Goal: Information Seeking & Learning: Learn about a topic

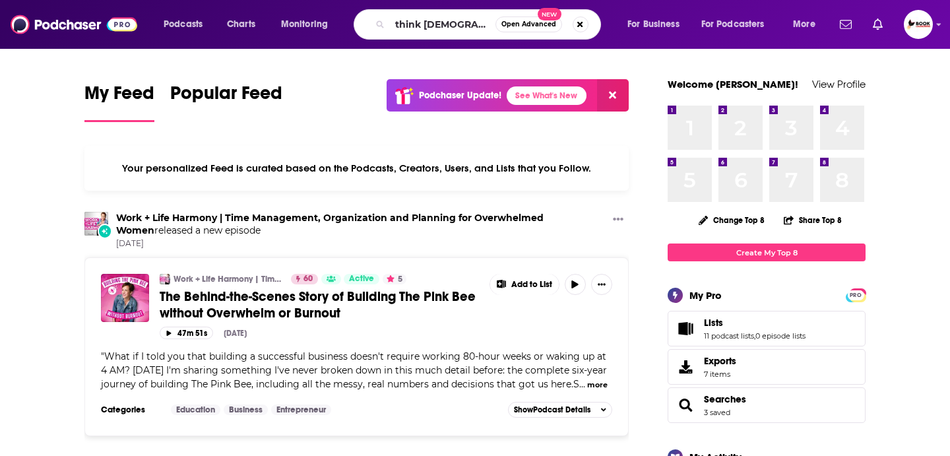
type input "think [DEMOGRAPHIC_DATA]"
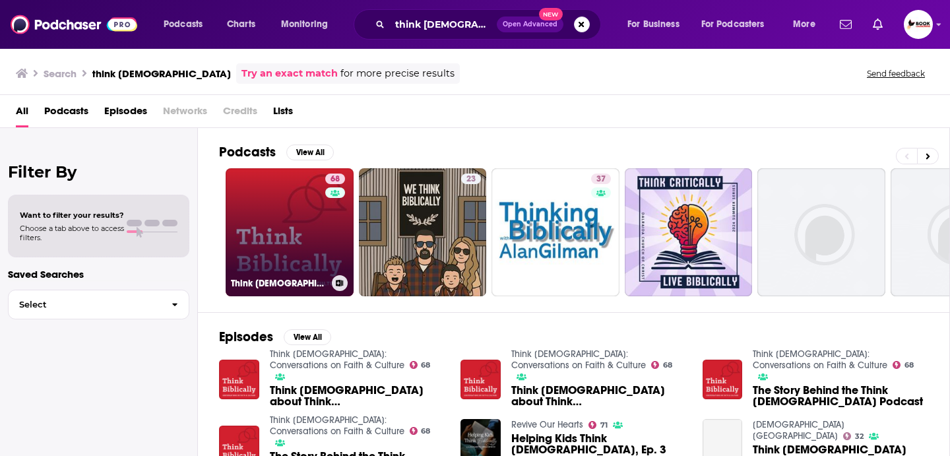
click at [284, 226] on link "68 Think [DEMOGRAPHIC_DATA]: Conversations on Faith & Culture" at bounding box center [290, 232] width 128 height 128
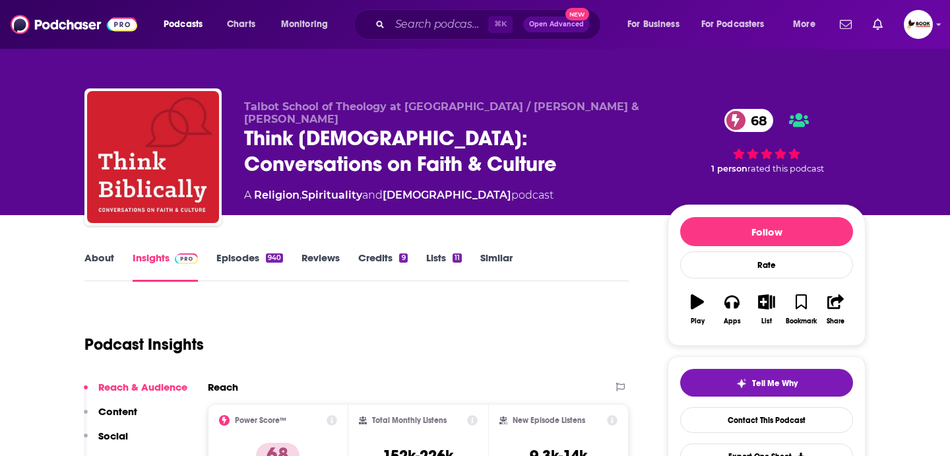
scroll to position [55, 0]
